Goal: Register for event/course

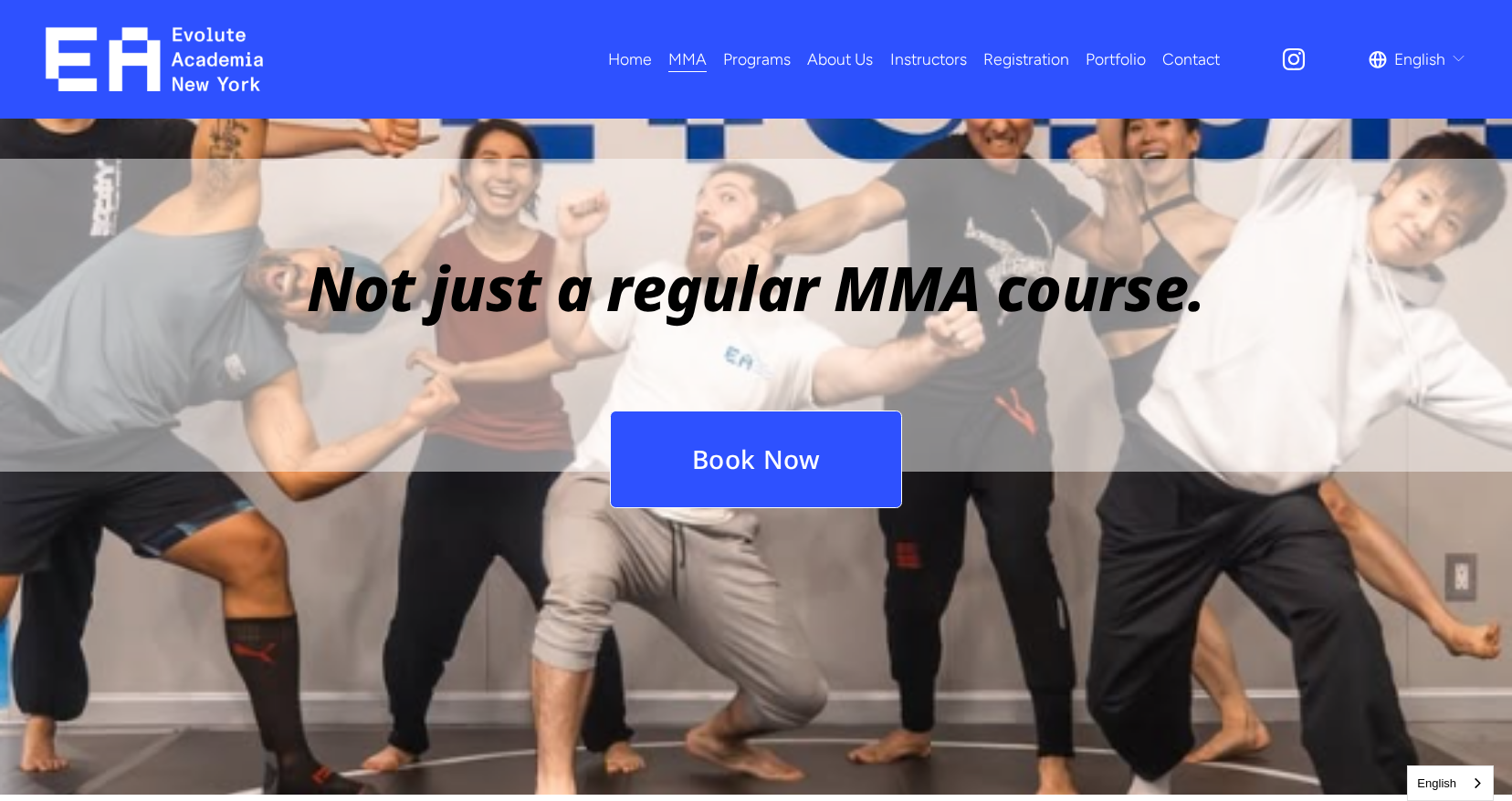
scroll to position [2172, 0]
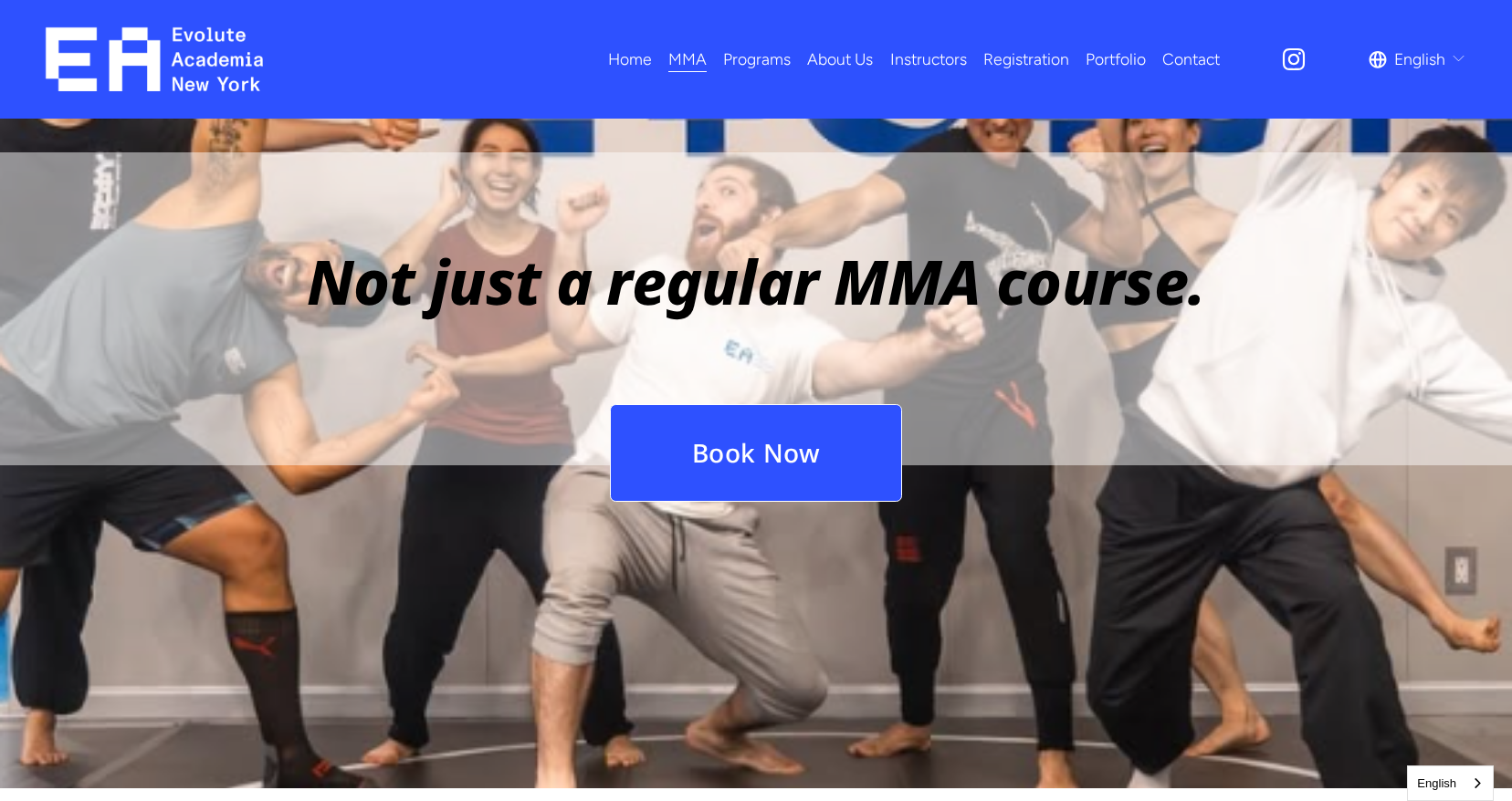
click at [812, 435] on link "Book Now" at bounding box center [756, 453] width 293 height 97
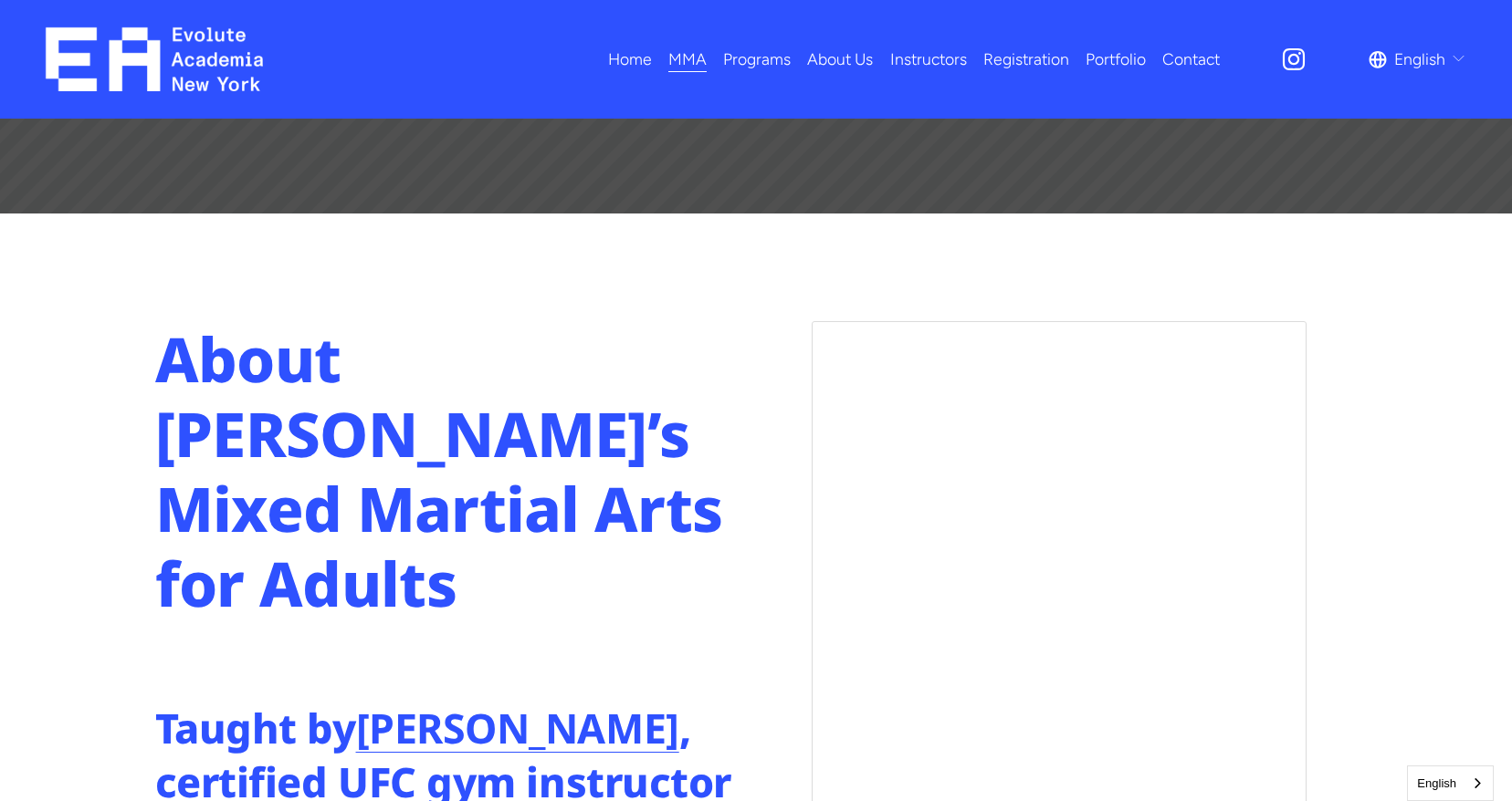
scroll to position [322, 0]
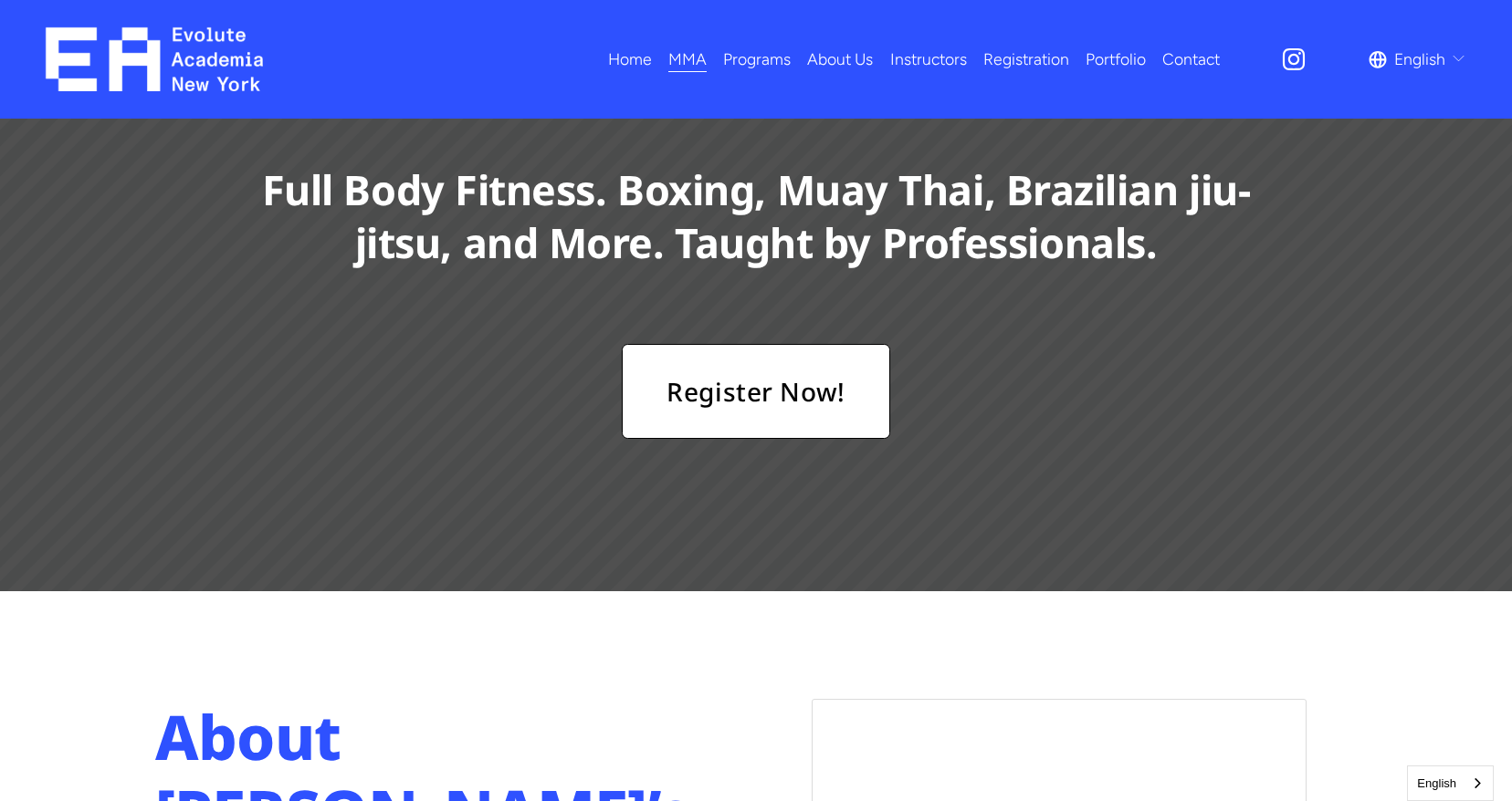
click at [760, 416] on link "Register Now!" at bounding box center [756, 392] width 268 height 95
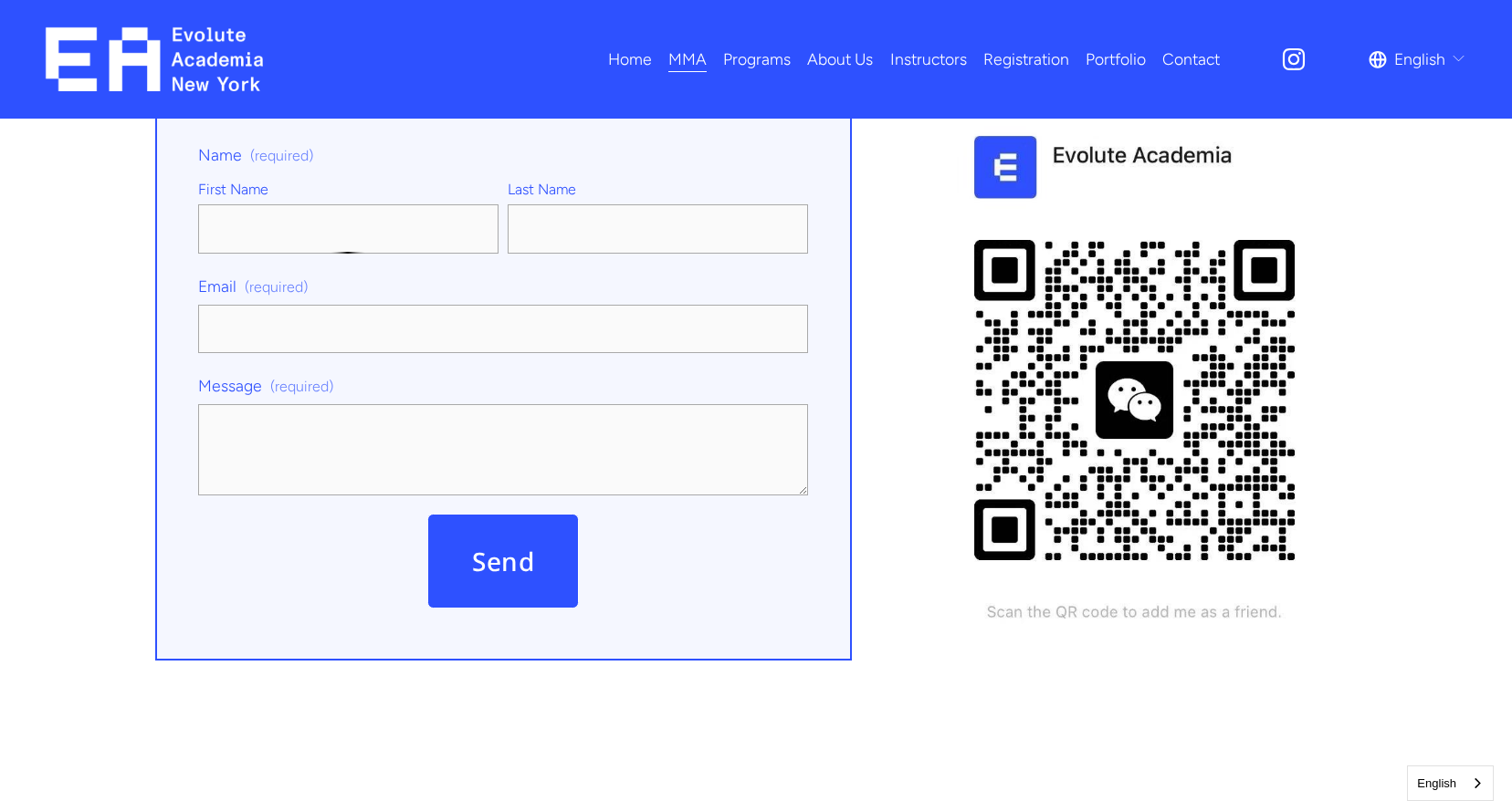
scroll to position [8163, 0]
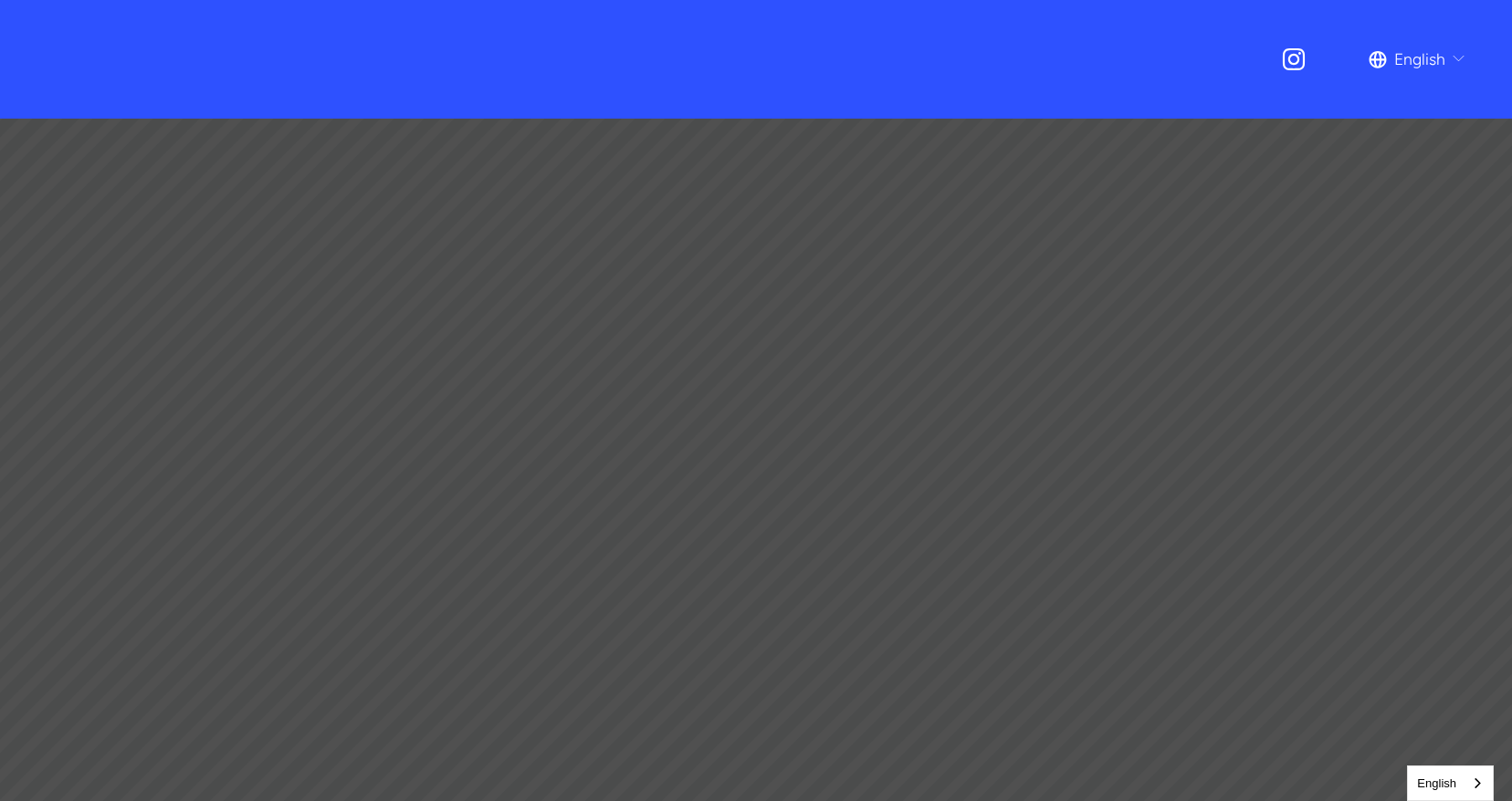
scroll to position [322, 0]
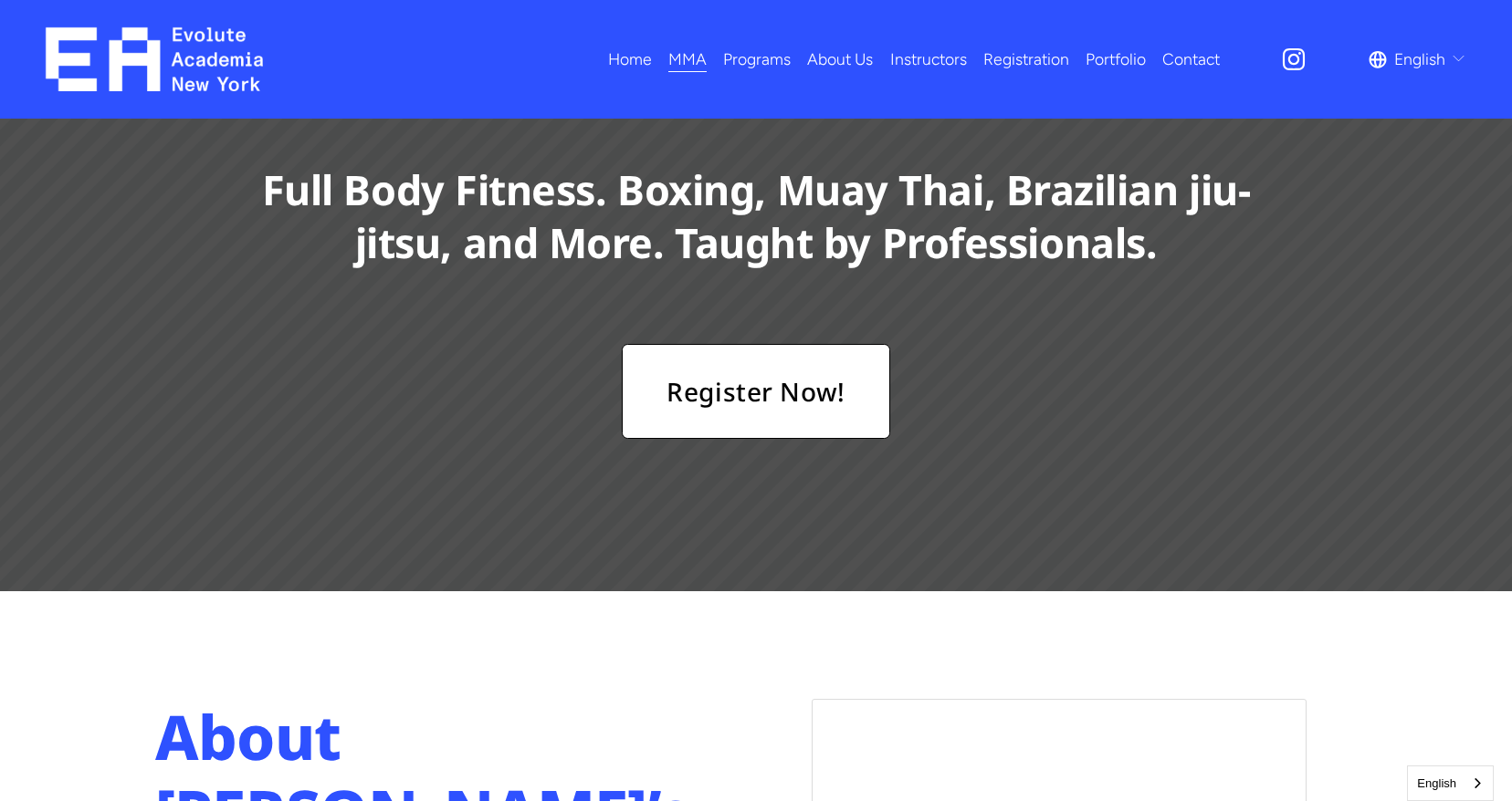
click at [0, 0] on span "Adults MMA" at bounding box center [0, 0] width 0 height 0
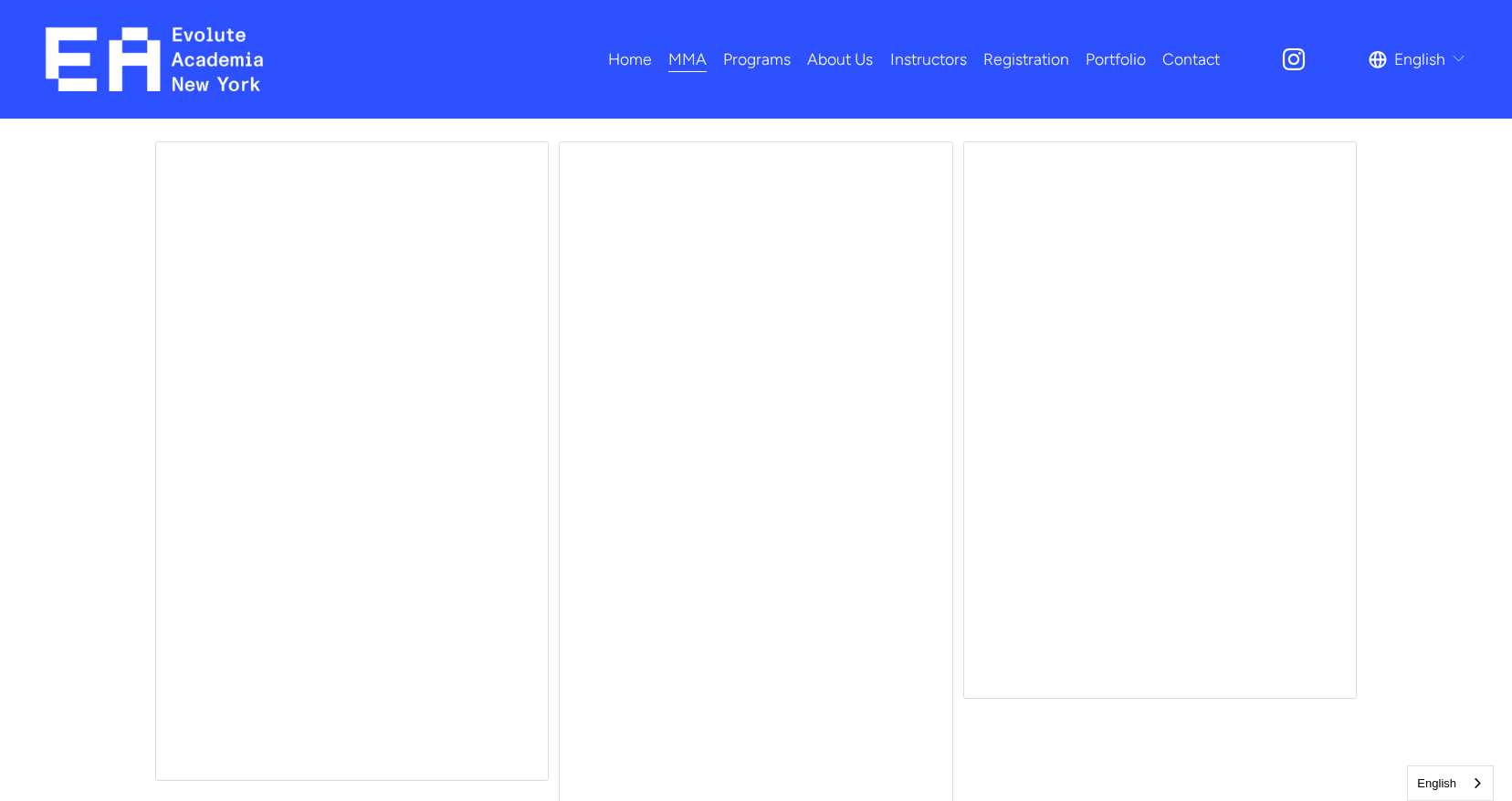
scroll to position [6081, 0]
